Goal: Task Accomplishment & Management: Complete application form

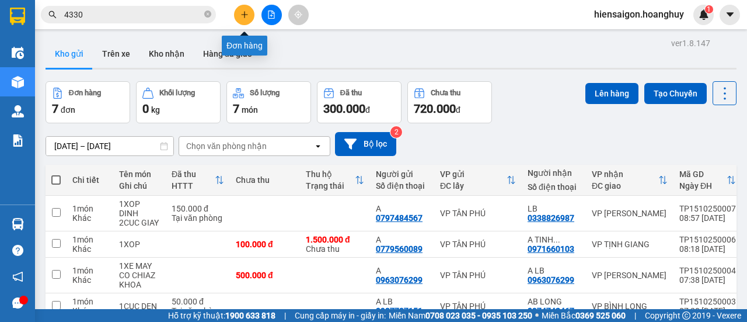
click at [238, 12] on button at bounding box center [244, 15] width 20 height 20
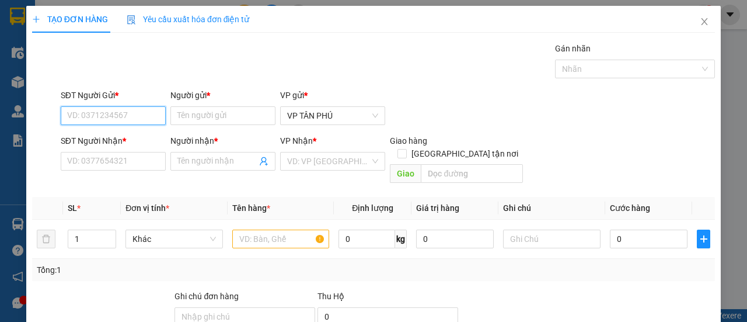
click at [135, 115] on input "SĐT Người Gửi *" at bounding box center [113, 115] width 105 height 19
click at [126, 135] on div "0983734499 - BA DIEM" at bounding box center [112, 138] width 90 height 13
type input "0983734499"
type input "BA DIEM"
type input "0849109779"
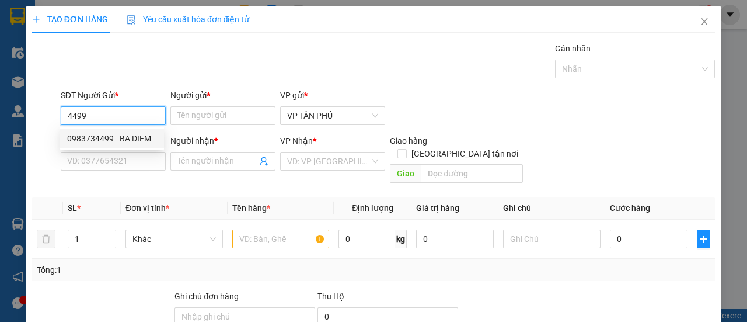
type input "A HUYEN"
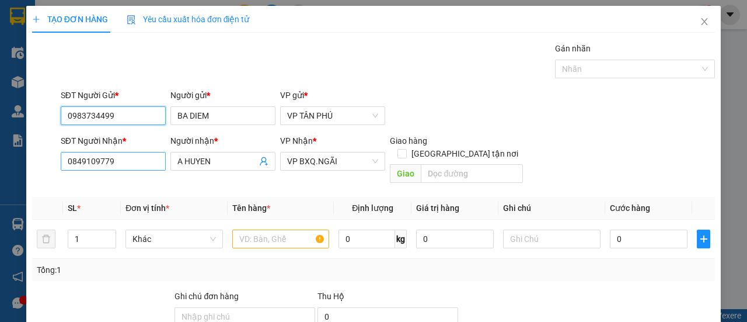
type input "0983734499"
click at [124, 161] on input "0849109779" at bounding box center [113, 161] width 105 height 19
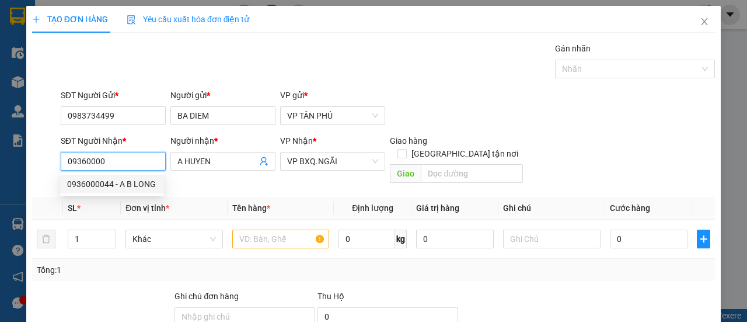
click at [121, 181] on div "0936000044 - A B LONG" at bounding box center [112, 183] width 90 height 13
type input "0936000044"
type input "A B LONG"
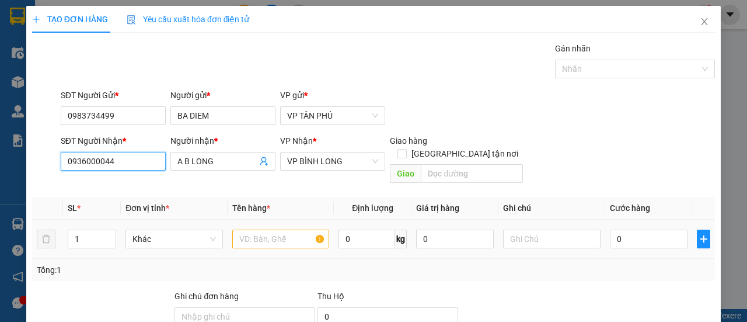
type input "0936000044"
click at [254, 229] on input "text" at bounding box center [280, 238] width 97 height 19
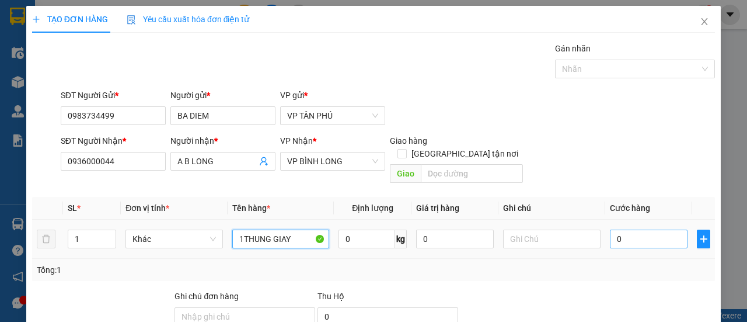
type input "1THUNG GIAY"
click at [665, 229] on input "0" at bounding box center [649, 238] width 78 height 19
type input "1"
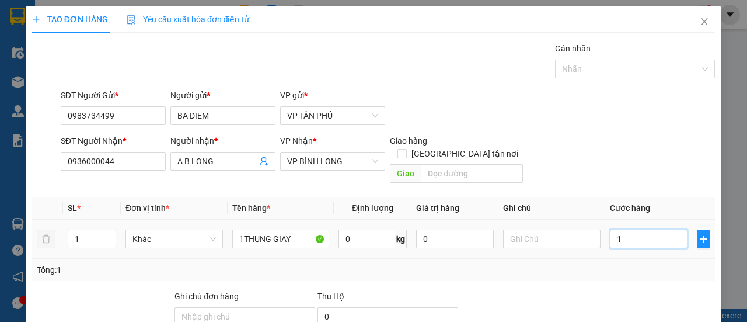
type input "12"
type input "120"
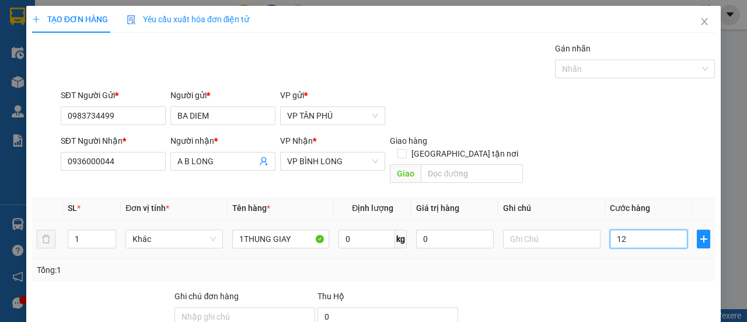
type input "120"
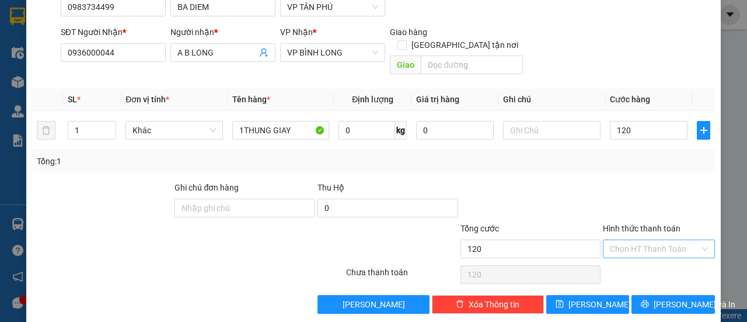
type input "120.000"
click at [643, 240] on input "Hình thức thanh toán" at bounding box center [655, 249] width 90 height 18
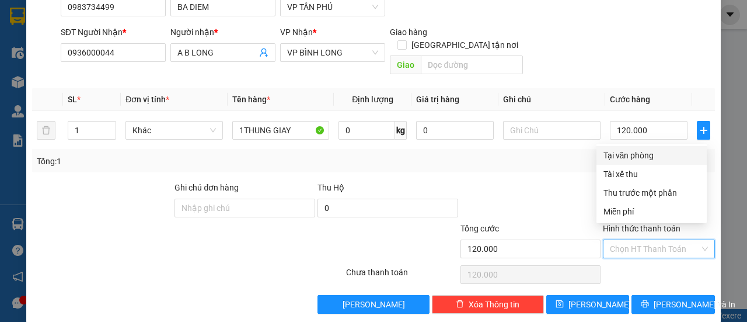
click at [616, 153] on div "Tại văn phòng" at bounding box center [651, 155] width 96 height 13
type input "0"
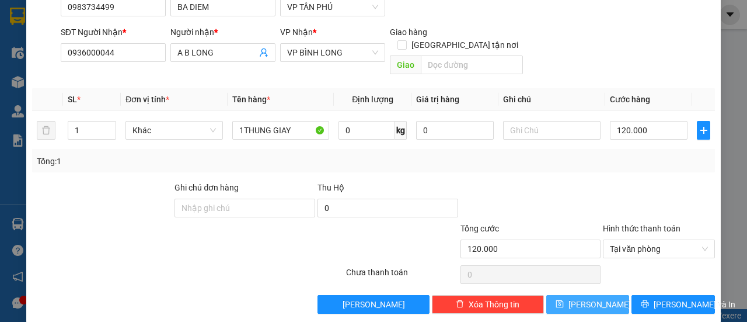
click at [584, 298] on span "[PERSON_NAME]" at bounding box center [599, 304] width 62 height 13
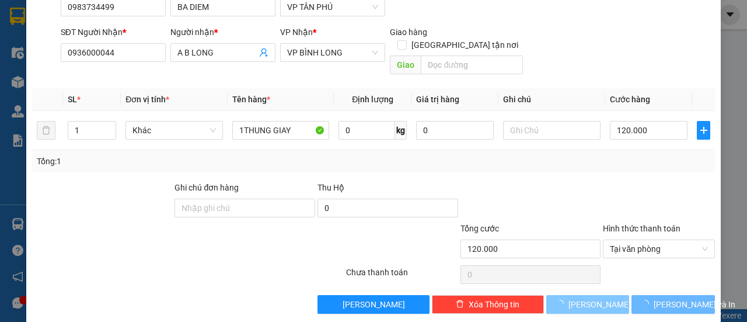
type input "0"
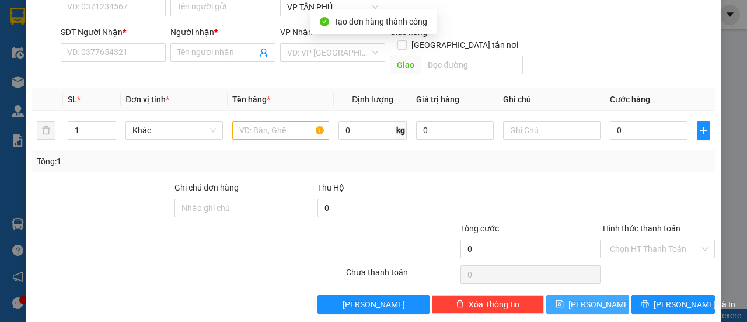
scroll to position [0, 0]
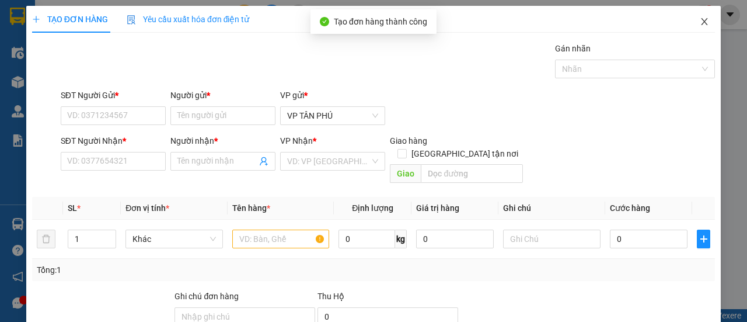
click at [700, 26] on icon "close" at bounding box center [704, 21] width 9 height 9
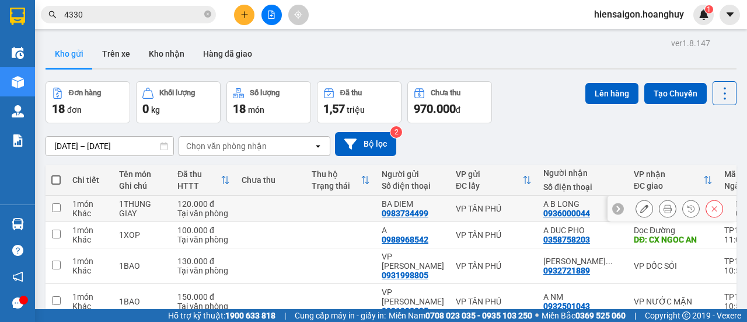
click at [69, 205] on td "1 món Khác" at bounding box center [90, 209] width 47 height 26
checkbox input "true"
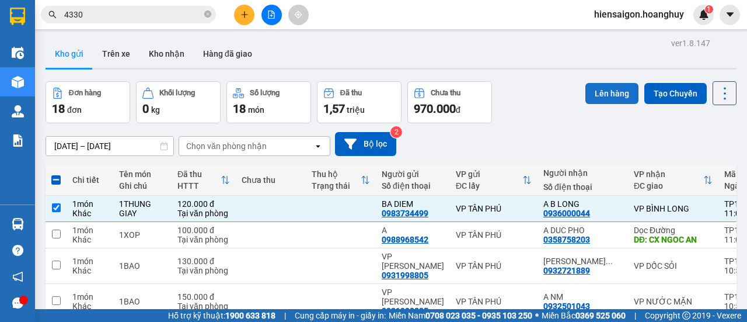
click at [610, 86] on button "Lên hàng" at bounding box center [611, 93] width 53 height 21
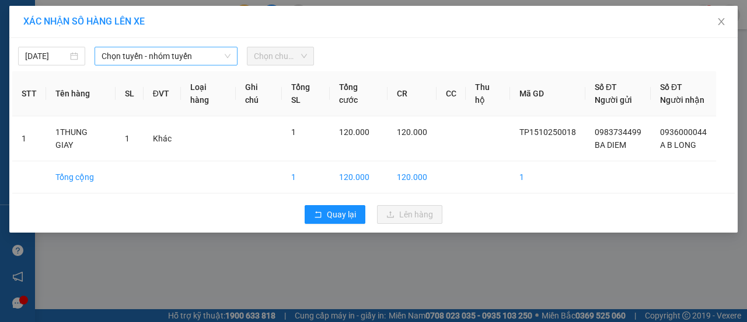
click at [175, 53] on span "Chọn tuyến - nhóm tuyến" at bounding box center [166, 56] width 129 height 18
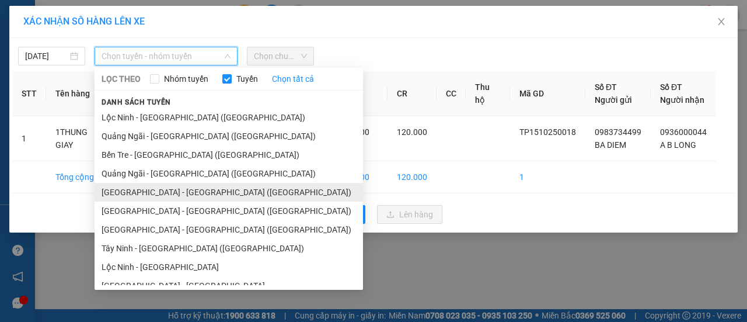
click at [144, 190] on li "[GEOGRAPHIC_DATA] - [GEOGRAPHIC_DATA] ([GEOGRAPHIC_DATA])" at bounding box center [229, 192] width 268 height 19
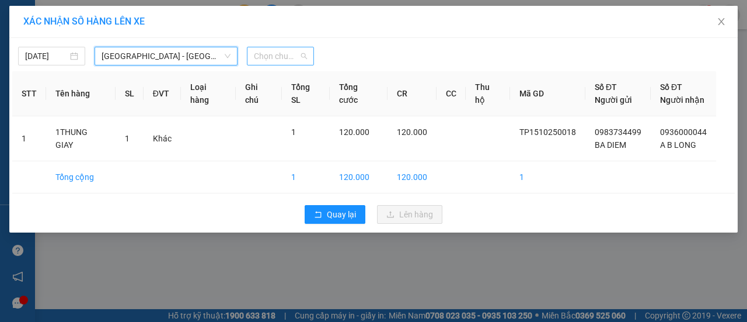
click at [264, 56] on span "Chọn chuyến" at bounding box center [280, 56] width 53 height 18
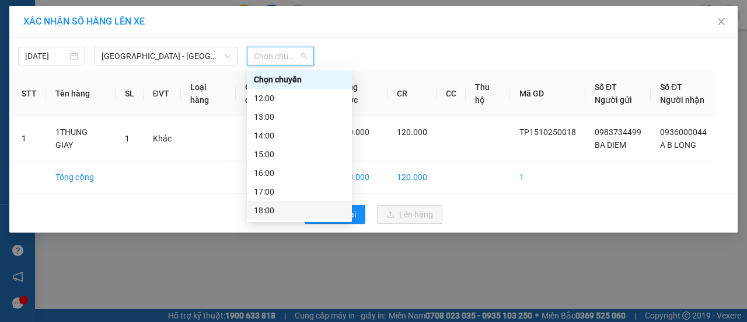
click at [268, 210] on div "18:00" at bounding box center [299, 210] width 91 height 13
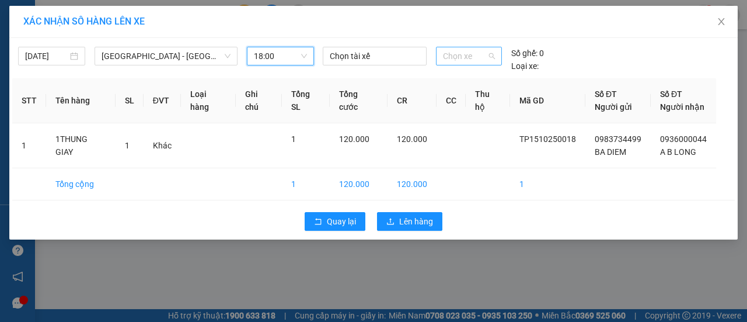
click at [445, 60] on span "Chọn xe" at bounding box center [469, 56] width 52 height 18
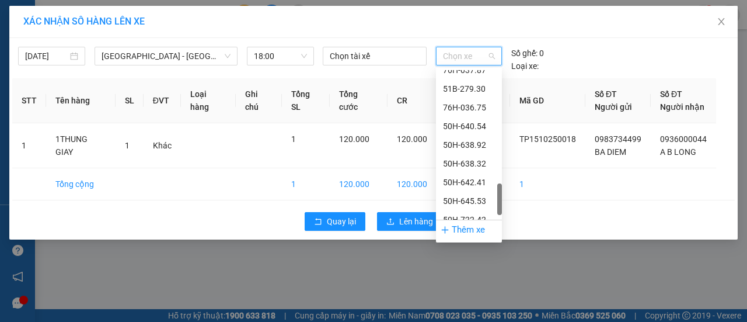
scroll to position [728, 0]
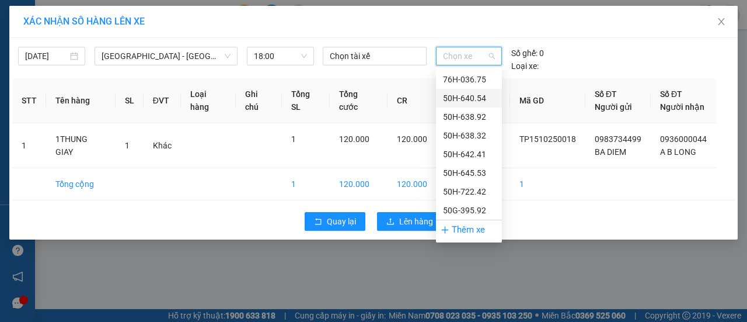
click at [477, 89] on div "50H-640.54" at bounding box center [469, 98] width 66 height 19
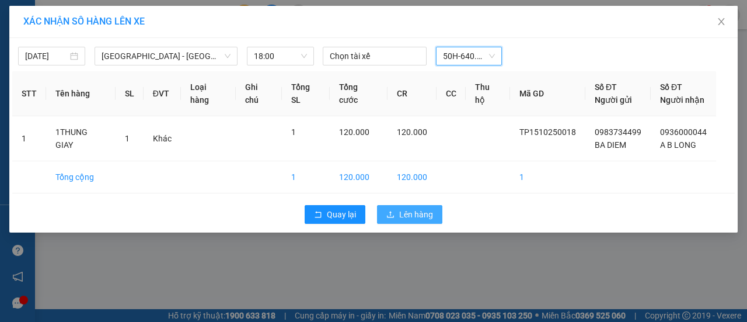
click at [420, 213] on span "Lên hàng" at bounding box center [416, 214] width 34 height 13
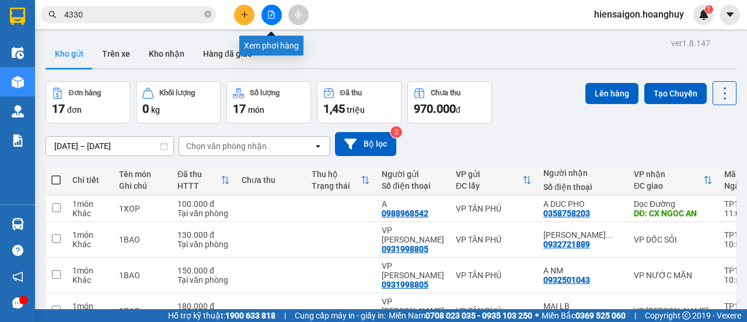
click at [277, 19] on button at bounding box center [271, 15] width 20 height 20
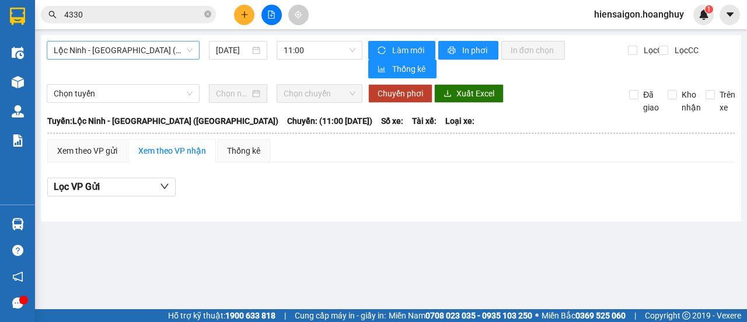
click at [108, 48] on span "Lộc Ninh - [GEOGRAPHIC_DATA] ([GEOGRAPHIC_DATA])" at bounding box center [123, 50] width 139 height 18
click at [236, 12] on button at bounding box center [244, 15] width 20 height 20
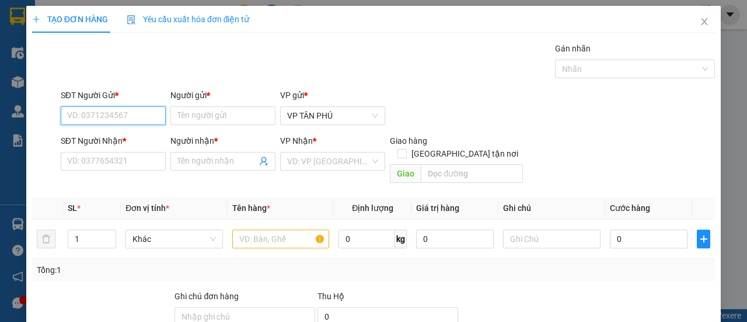
click at [105, 111] on input "SĐT Người Gửi *" at bounding box center [113, 115] width 105 height 19
click at [102, 139] on div "0983734499 - BA DIEM" at bounding box center [112, 138] width 90 height 13
type input "0983734499"
type input "BA DIEM"
type input "0936000044"
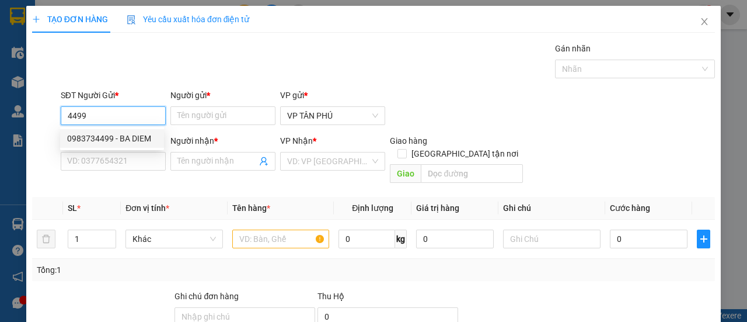
type input "A B LONG"
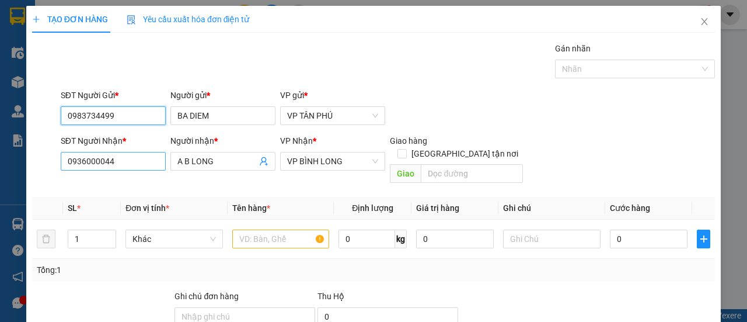
type input "0983734499"
click at [107, 160] on input "0936000044" at bounding box center [113, 161] width 105 height 19
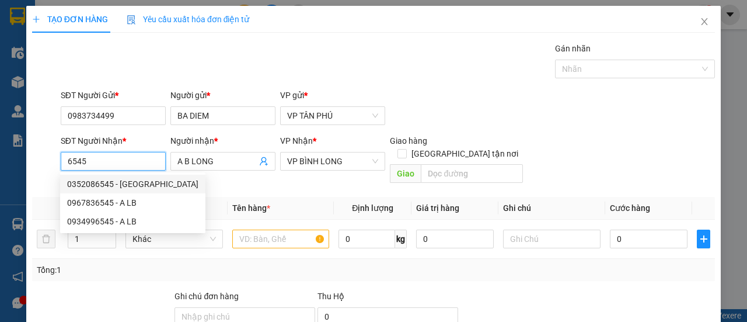
click at [107, 184] on div "0352086545 - [GEOGRAPHIC_DATA]" at bounding box center [132, 183] width 131 height 13
type input "0352086545"
type input "[PERSON_NAME]"
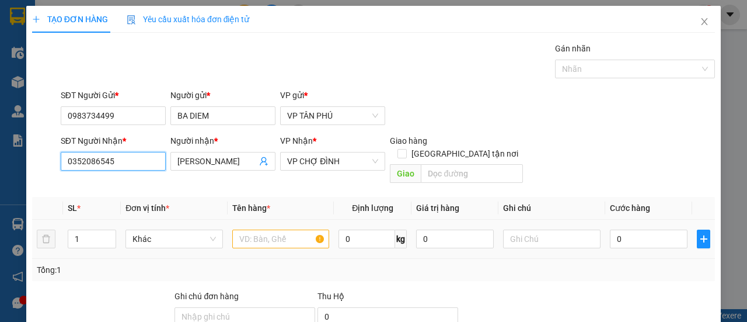
type input "0352086545"
click at [257, 233] on input "text" at bounding box center [280, 238] width 97 height 19
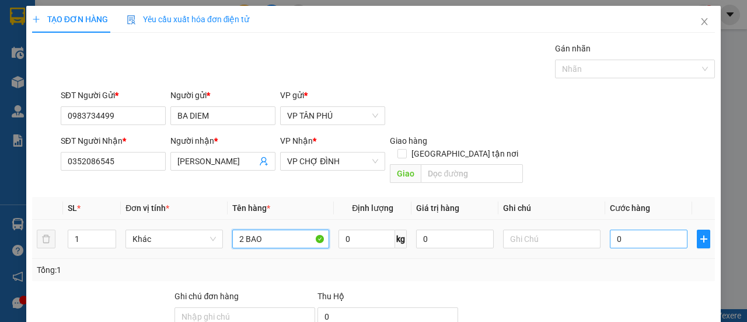
type input "2 BAO"
click at [644, 229] on input "0" at bounding box center [649, 238] width 78 height 19
type input "3"
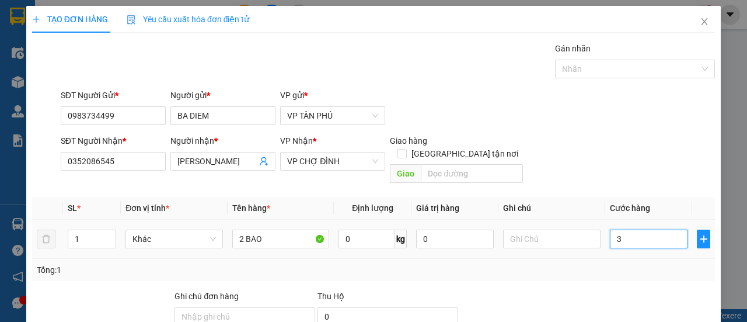
type input "30"
type input "300"
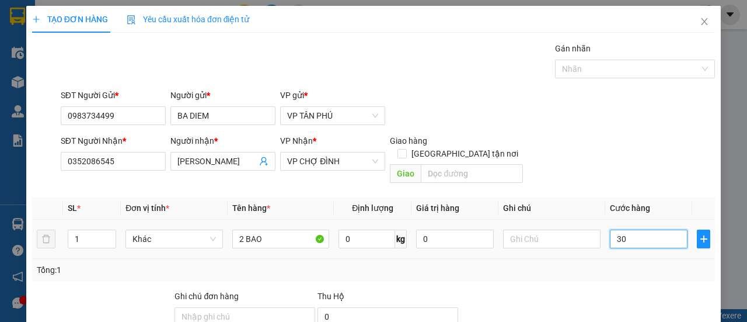
type input "300"
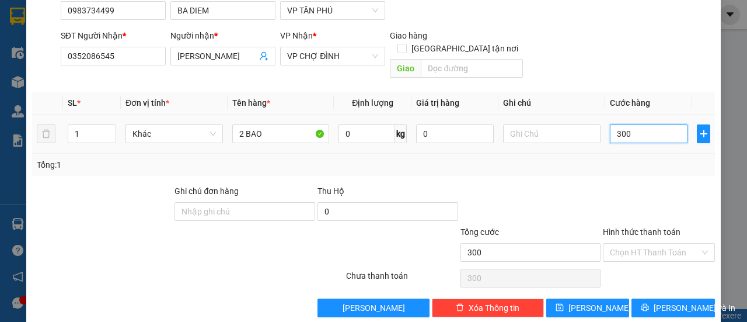
scroll to position [109, 0]
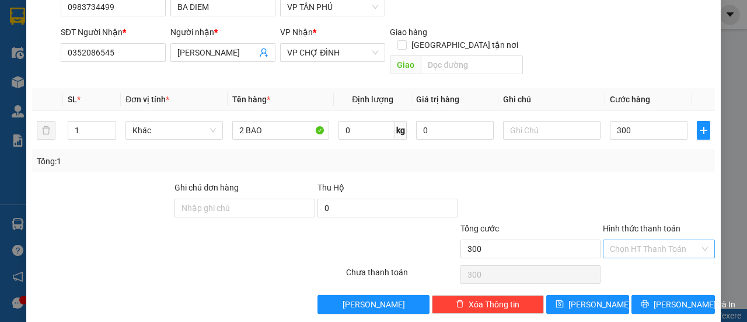
type input "300.000"
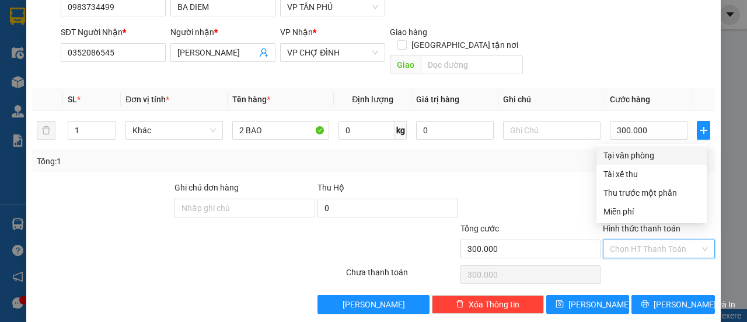
click at [642, 242] on input "Hình thức thanh toán" at bounding box center [655, 249] width 90 height 18
click at [650, 154] on div "Tại văn phòng" at bounding box center [651, 155] width 96 height 13
type input "0"
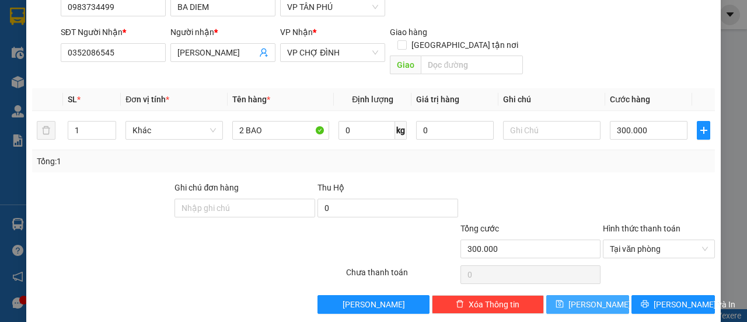
click at [609, 295] on button "[PERSON_NAME]" at bounding box center [587, 304] width 83 height 19
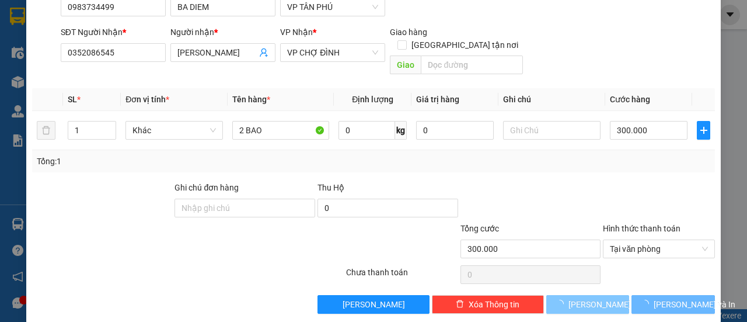
type input "0"
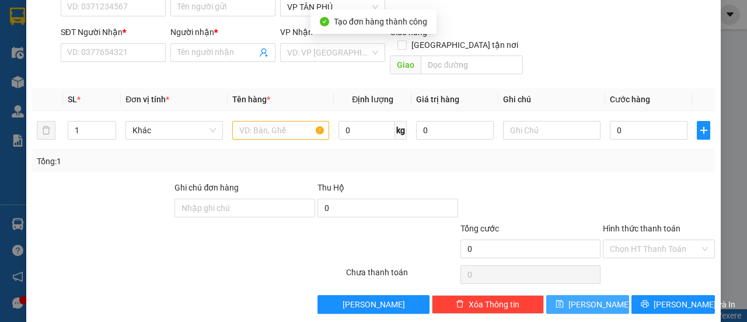
scroll to position [0, 0]
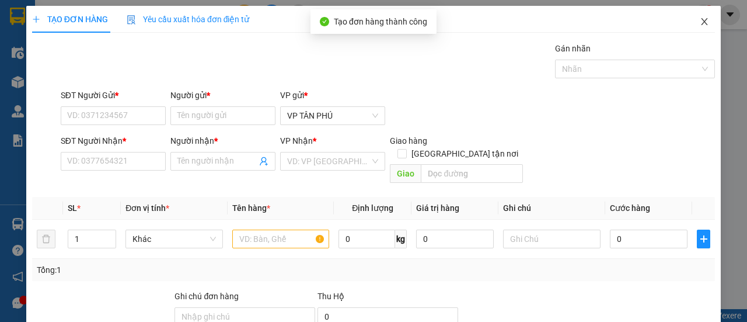
click at [701, 25] on span "Close" at bounding box center [704, 22] width 33 height 33
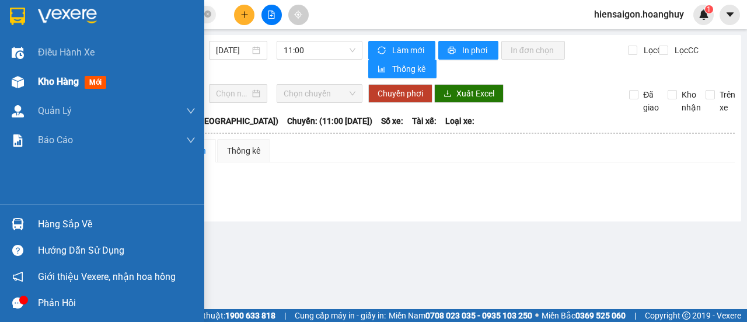
click at [64, 80] on span "Kho hàng" at bounding box center [58, 81] width 41 height 11
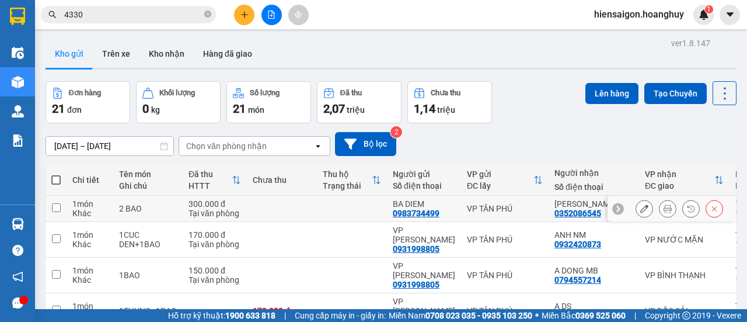
click at [62, 205] on td at bounding box center [56, 209] width 21 height 26
checkbox input "true"
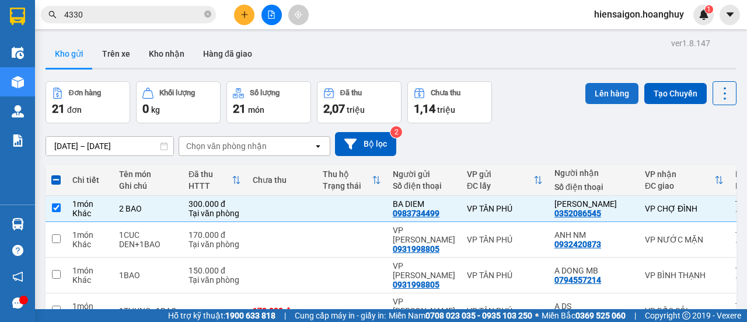
click at [593, 86] on button "Lên hàng" at bounding box center [611, 93] width 53 height 21
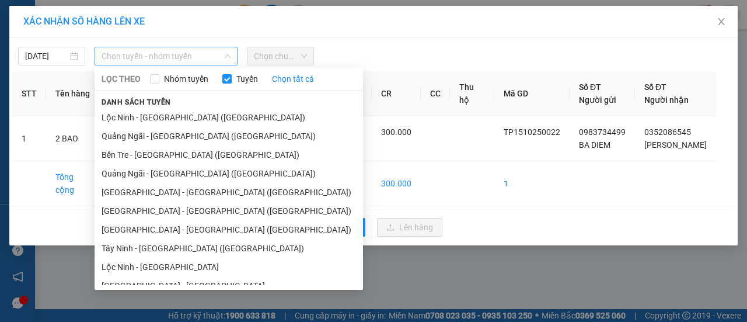
click at [121, 56] on span "Chọn tuyến - nhóm tuyến" at bounding box center [166, 56] width 129 height 18
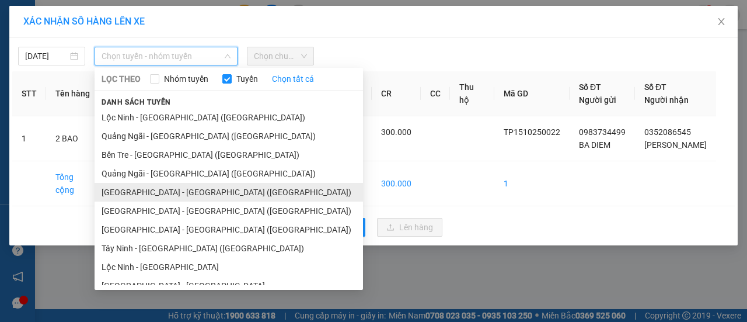
click at [137, 187] on li "[GEOGRAPHIC_DATA] - [GEOGRAPHIC_DATA] ([GEOGRAPHIC_DATA])" at bounding box center [229, 192] width 268 height 19
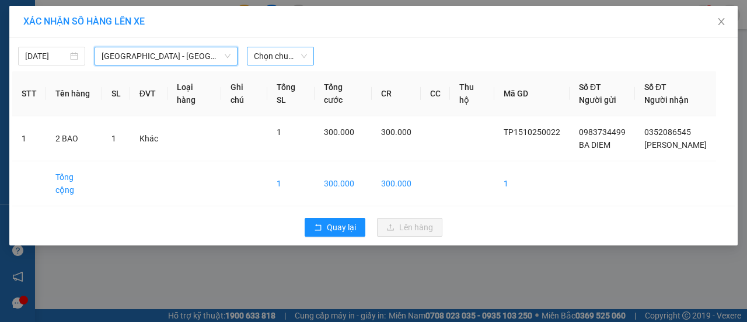
click at [292, 51] on span "Chọn chuyến" at bounding box center [280, 56] width 53 height 18
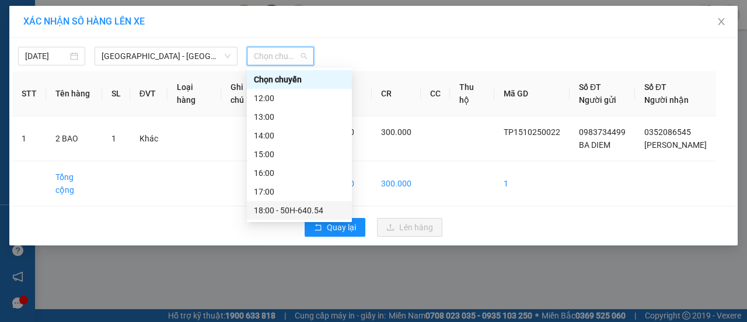
click at [302, 207] on div "18:00 - 50H-640.54" at bounding box center [299, 210] width 91 height 13
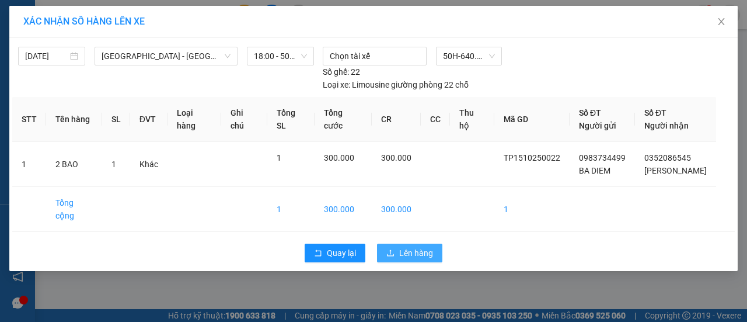
click at [402, 246] on span "Lên hàng" at bounding box center [416, 252] width 34 height 13
